Goal: Book appointment/travel/reservation

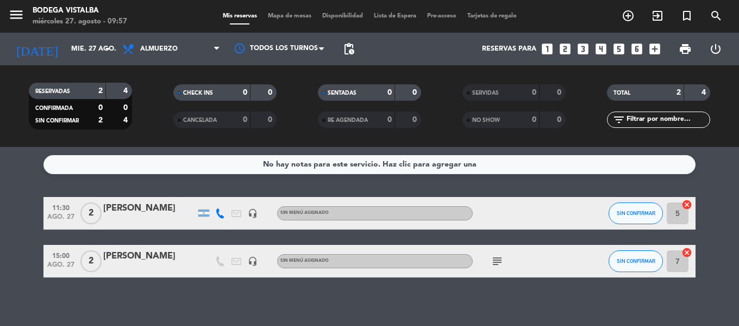
click at [215, 289] on div "No hay notas para este servicio. Haz clic para agregar una 11:30 ago. 27 2 [PER…" at bounding box center [369, 236] width 739 height 179
click at [92, 54] on input "mié. 27 ago." at bounding box center [112, 49] width 92 height 18
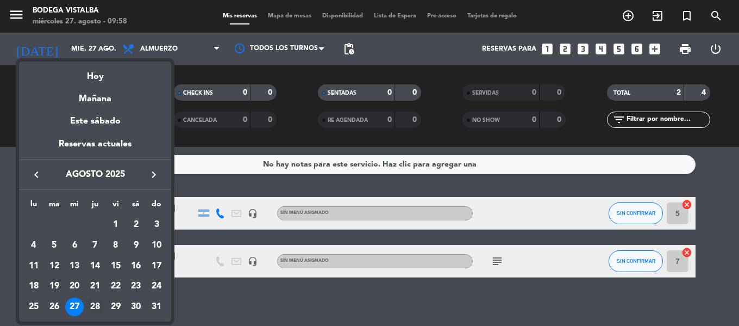
click at [98, 308] on div "28" at bounding box center [95, 306] width 18 height 18
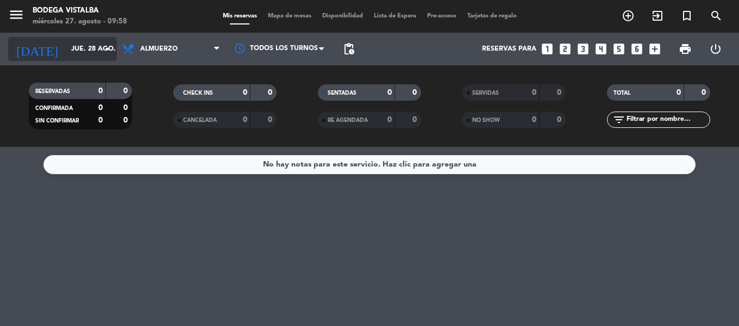
click at [98, 47] on input "jue. 28 ago." at bounding box center [112, 49] width 92 height 18
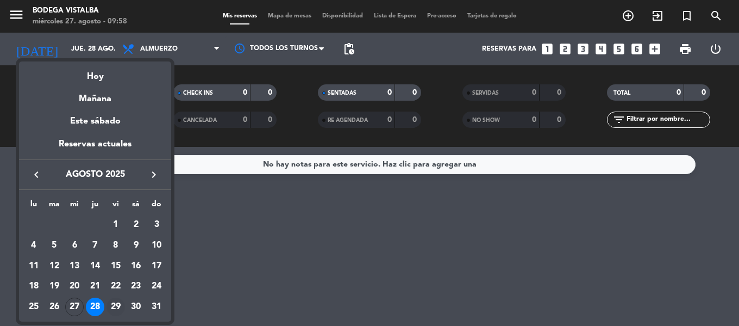
click at [124, 297] on td "29" at bounding box center [115, 306] width 21 height 21
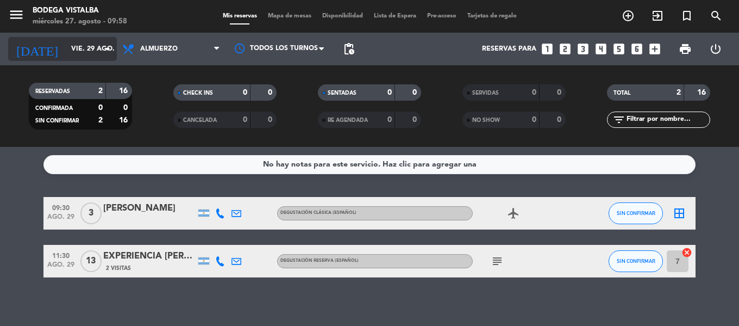
click at [86, 47] on input "vie. 29 ago." at bounding box center [112, 49] width 92 height 18
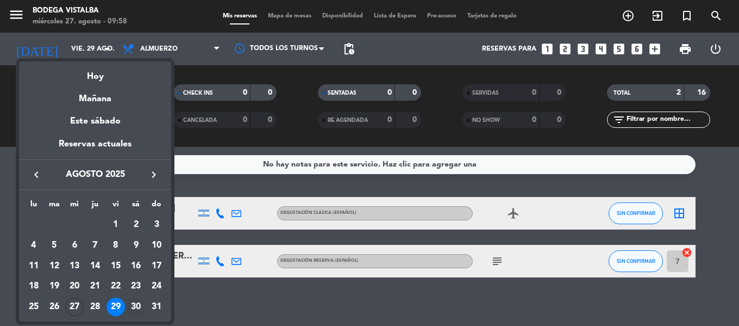
click at [136, 303] on div "30" at bounding box center [136, 306] width 18 height 18
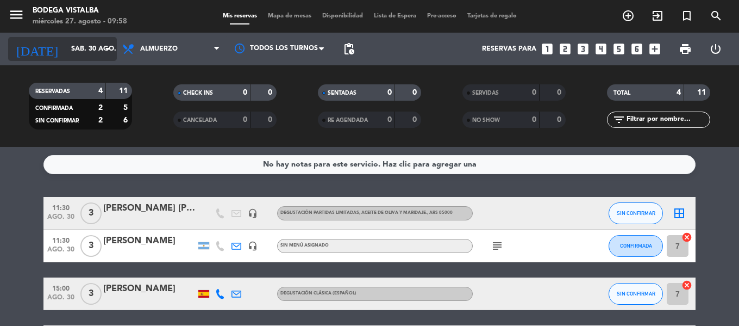
click at [76, 54] on input "sáb. 30 ago." at bounding box center [112, 49] width 92 height 18
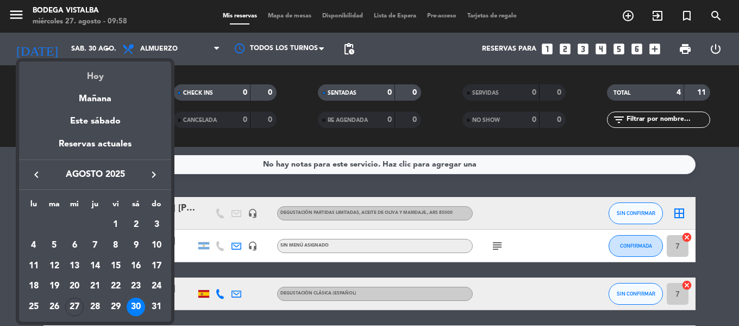
click at [109, 74] on div "Hoy" at bounding box center [95, 72] width 152 height 22
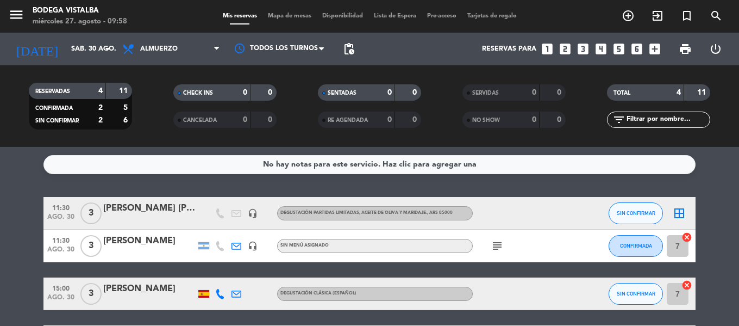
type input "mié. 27 ago."
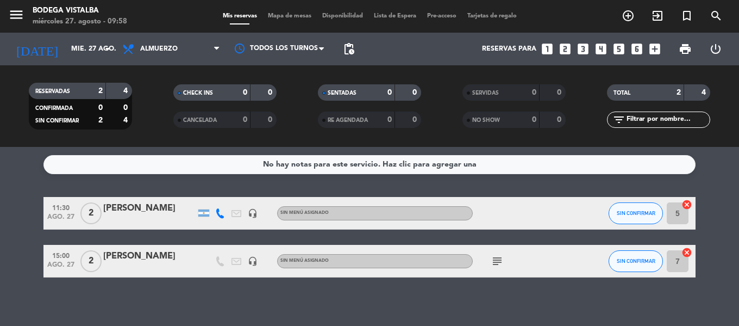
drag, startPoint x: 145, startPoint y: 287, endPoint x: 111, endPoint y: 185, distance: 106.6
click at [111, 185] on div "No hay notas para este servicio. Haz clic para agregar una 11:30 ago. 27 2 [PER…" at bounding box center [369, 236] width 739 height 179
drag, startPoint x: 123, startPoint y: 194, endPoint x: 128, endPoint y: 204, distance: 11.7
click at [128, 204] on div "No hay notas para este servicio. Haz clic para agregar una 11:30 ago. 27 2 [PER…" at bounding box center [369, 236] width 739 height 179
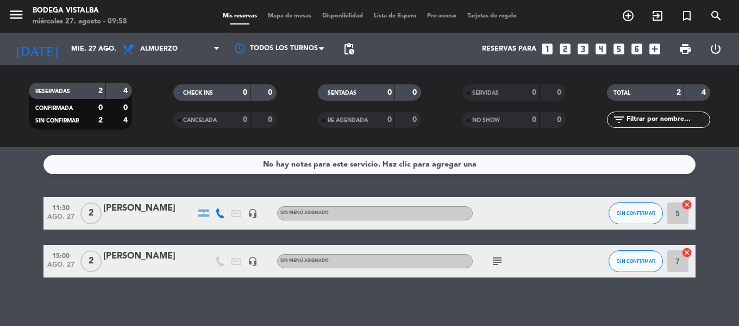
click at [129, 181] on div "No hay notas para este servicio. Haz clic para agregar una 11:30 ago. 27 2 [PER…" at bounding box center [369, 236] width 739 height 179
drag, startPoint x: 542, startPoint y: 265, endPoint x: 197, endPoint y: 287, distance: 345.4
click at [197, 287] on div "No hay notas para este servicio. Haz clic para agregar una 11:30 ago. 27 2 [PER…" at bounding box center [369, 236] width 739 height 179
click at [167, 304] on div "No hay notas para este servicio. Haz clic para agregar una 11:30 ago. 27 2 [PER…" at bounding box center [369, 236] width 739 height 179
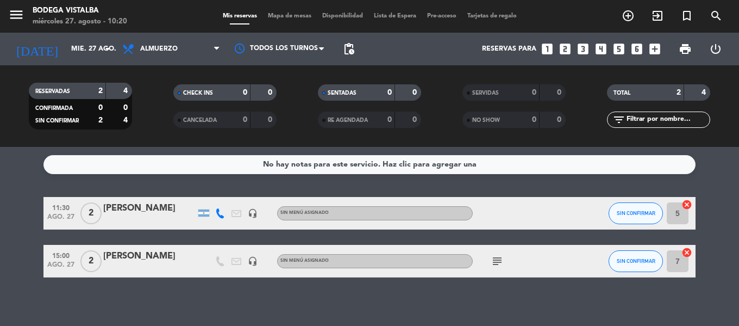
click at [493, 263] on icon "subject" at bounding box center [497, 260] width 13 height 13
click at [302, 299] on div "No hay notas para este servicio. Haz clic para agregar una 11:30 ago. 27 2 [PER…" at bounding box center [369, 236] width 739 height 179
click at [622, 212] on span "SIN CONFIRMAR" at bounding box center [636, 213] width 39 height 6
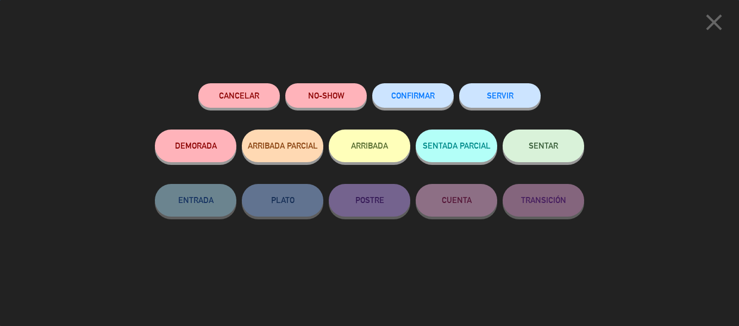
click at [366, 144] on button "ARRIBADA" at bounding box center [370, 145] width 82 height 33
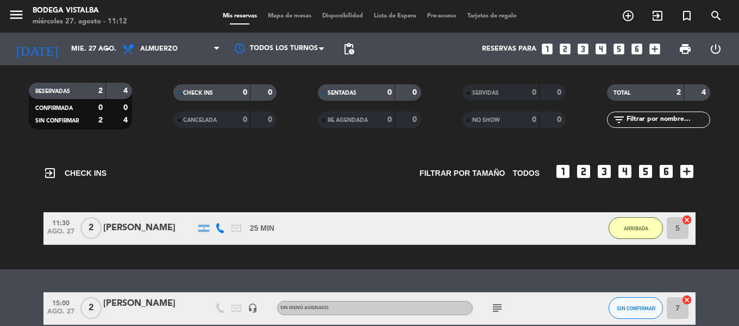
drag, startPoint x: 282, startPoint y: 214, endPoint x: 289, endPoint y: 245, distance: 31.9
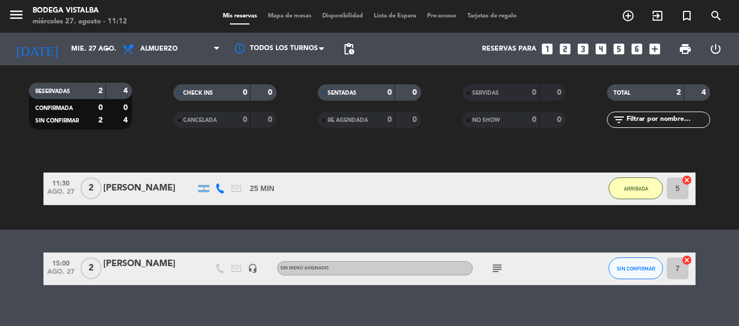
scroll to position [89, 0]
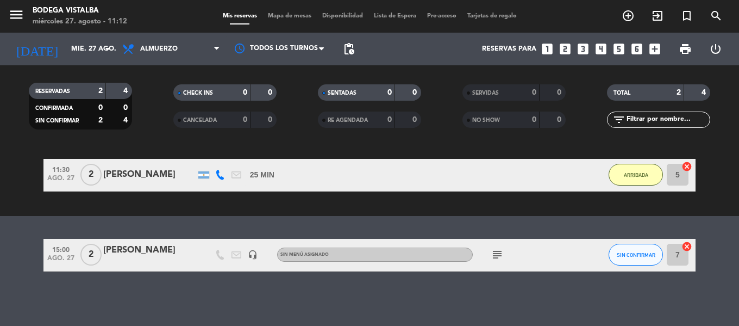
drag, startPoint x: 289, startPoint y: 245, endPoint x: 291, endPoint y: 285, distance: 40.3
click at [563, 51] on icon "looks_two" at bounding box center [565, 49] width 14 height 14
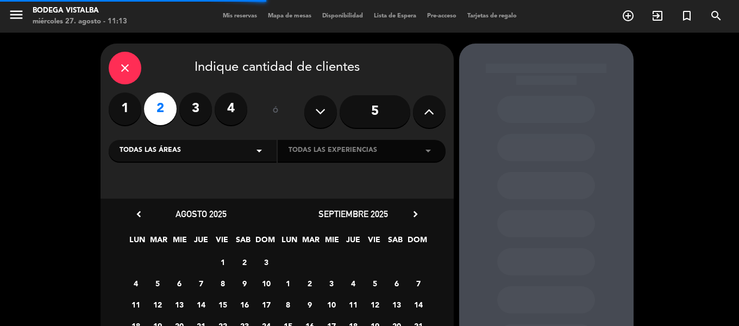
click at [177, 152] on span "Todas las áreas" at bounding box center [150, 150] width 61 height 11
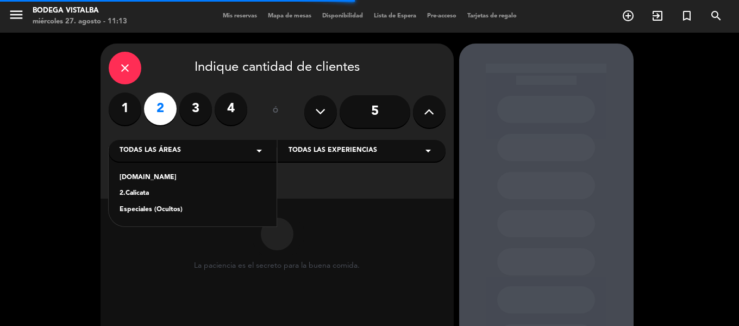
click at [169, 191] on div "2.Calicata" at bounding box center [193, 193] width 146 height 11
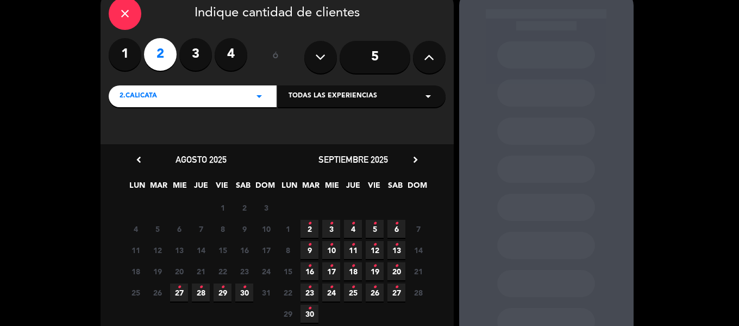
click at [184, 290] on span "27 •" at bounding box center [179, 292] width 18 height 18
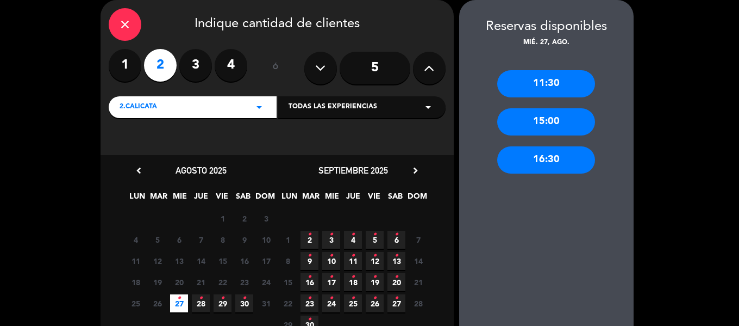
click at [558, 85] on div "11:30" at bounding box center [547, 83] width 98 height 27
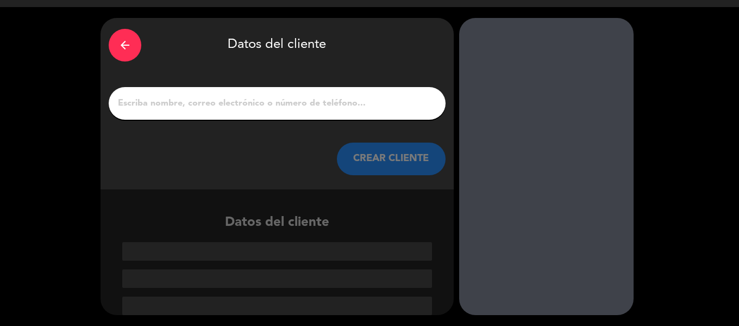
click at [266, 105] on input "1" at bounding box center [277, 103] width 321 height 15
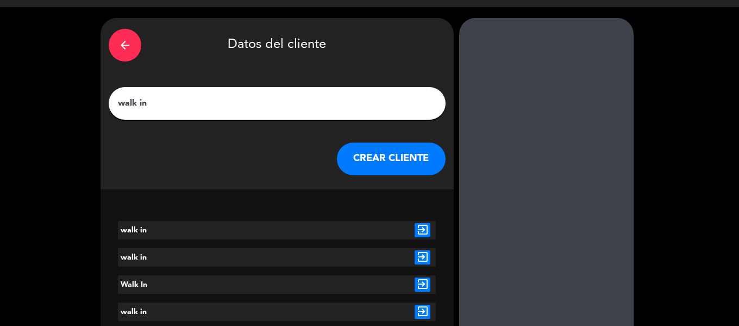
type input "walk in"
click at [374, 154] on button "CREAR CLIENTE" at bounding box center [391, 158] width 109 height 33
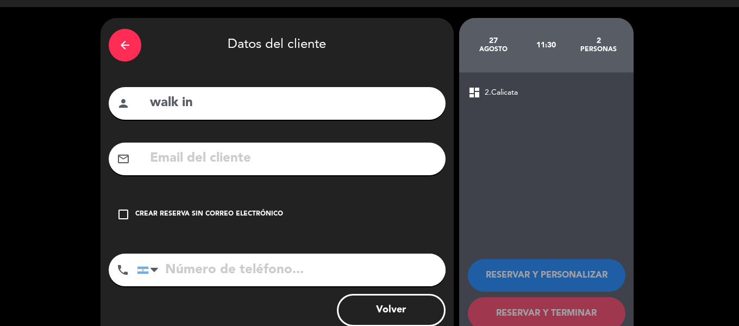
click at [159, 220] on div "check_box_outline_blank Crear reserva sin correo electrónico" at bounding box center [277, 214] width 337 height 33
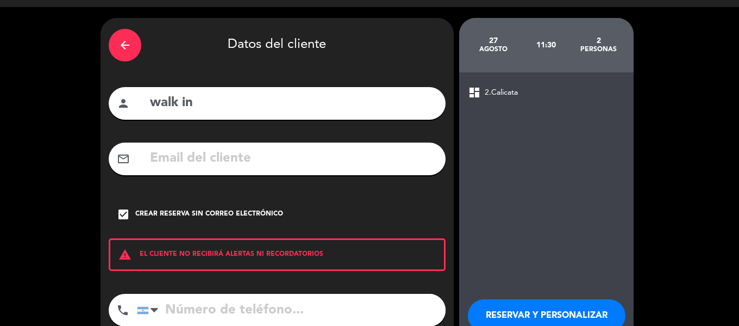
click at [551, 317] on button "RESERVAR Y PERSONALIZAR" at bounding box center [547, 315] width 158 height 33
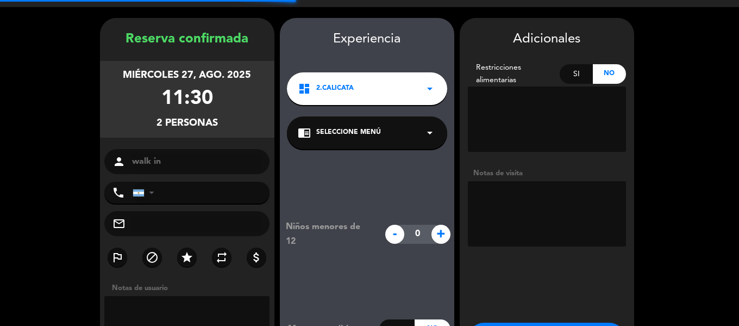
scroll to position [43, 0]
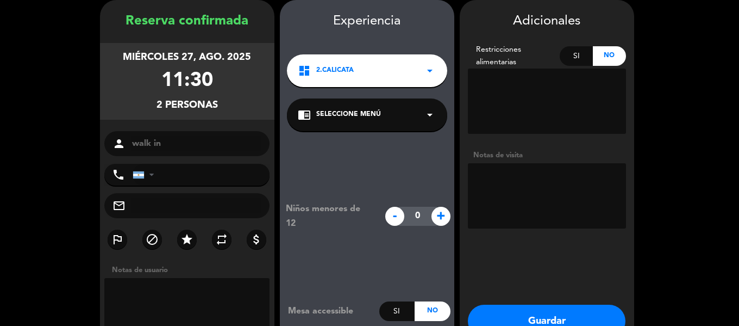
click at [551, 317] on button "Guardar" at bounding box center [547, 320] width 158 height 33
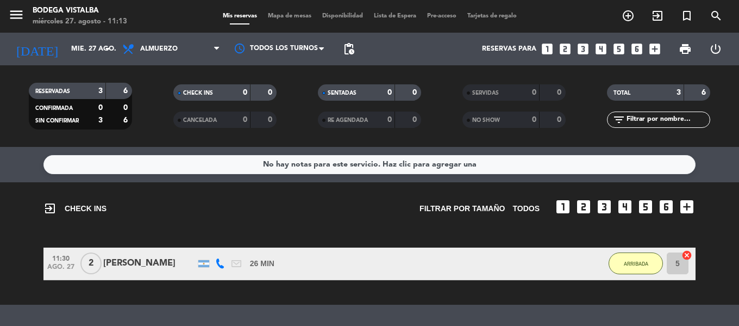
click at [321, 221] on div "exit_to_app CHECK INS Filtrar por tamaño TODOS looks_one looks_two looks_3 look…" at bounding box center [369, 203] width 652 height 42
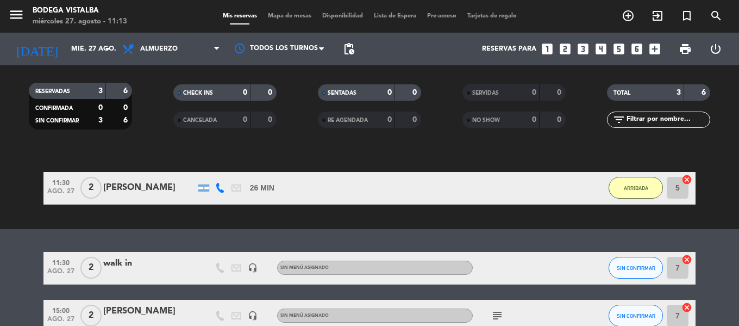
scroll to position [136, 0]
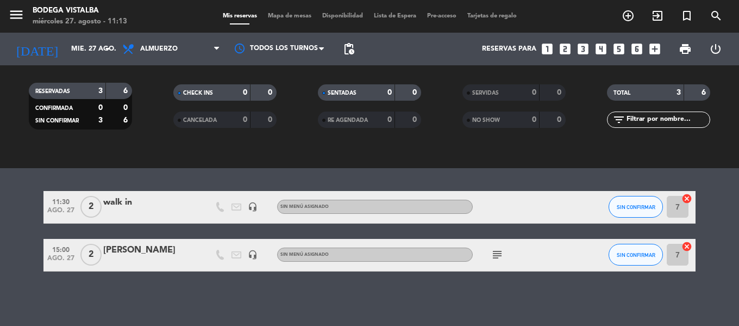
drag, startPoint x: 324, startPoint y: 220, endPoint x: 321, endPoint y: 289, distance: 68.5
click at [634, 208] on span "SIN CONFIRMAR" at bounding box center [636, 207] width 39 height 6
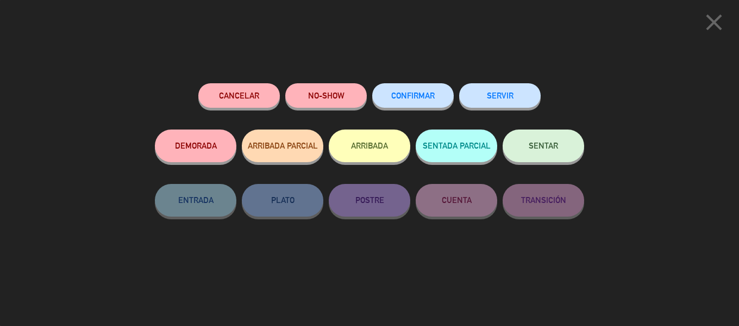
click at [388, 160] on button "ARRIBADA" at bounding box center [370, 145] width 82 height 33
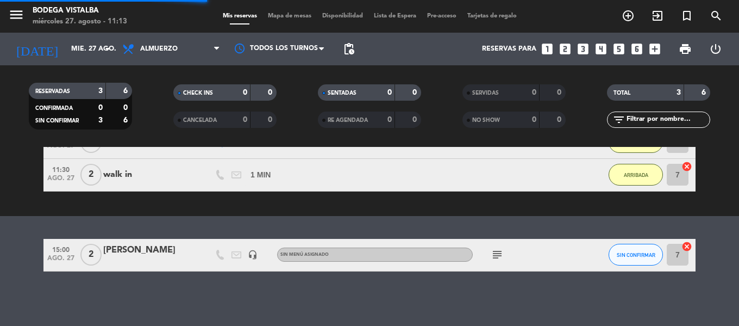
scroll to position [121, 0]
click at [499, 253] on icon "subject" at bounding box center [497, 254] width 13 height 13
